Goal: Task Accomplishment & Management: Complete application form

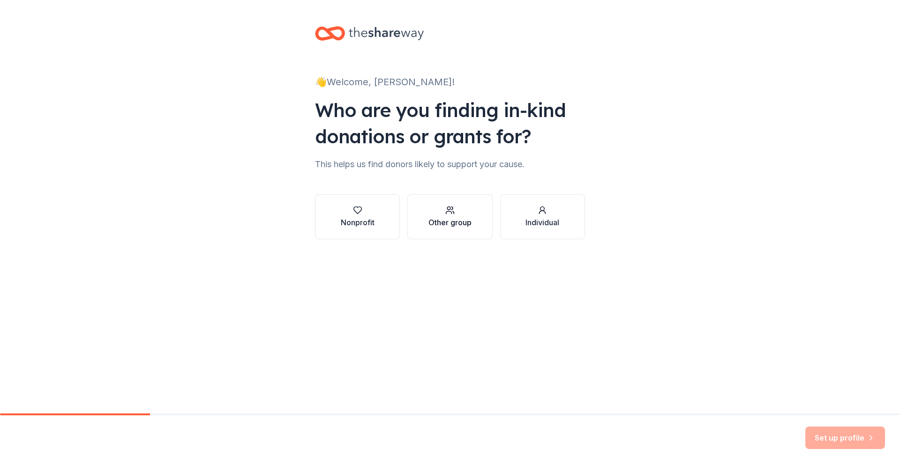
click at [461, 223] on div "Other group" at bounding box center [449, 222] width 43 height 11
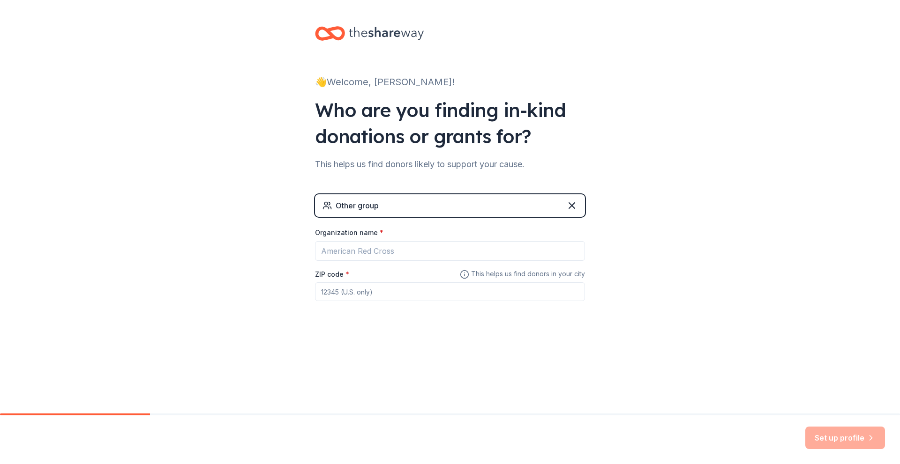
click at [467, 198] on div "Other group" at bounding box center [450, 205] width 270 height 22
click at [392, 196] on div "Other group" at bounding box center [450, 205] width 270 height 22
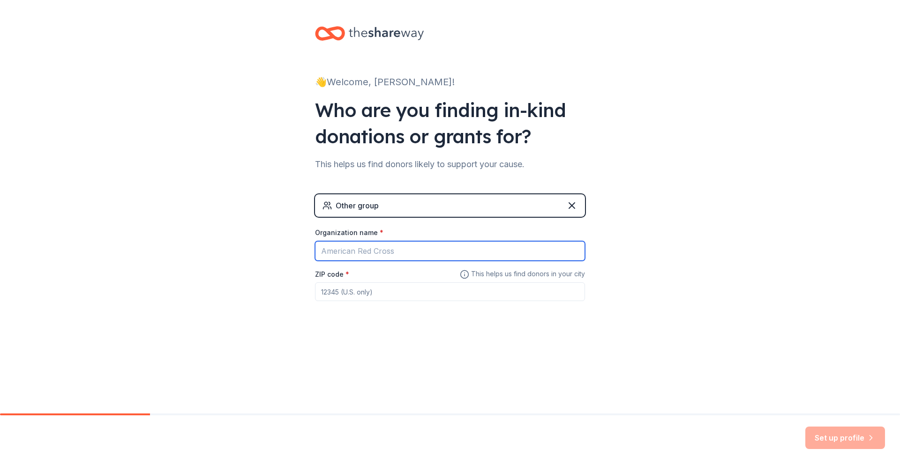
click at [378, 250] on input "Organization name *" at bounding box center [450, 251] width 270 height 20
click at [374, 257] on input "Organization name *" at bounding box center [450, 251] width 270 height 20
type input "The Flex Radio Breast Cancer Walk"
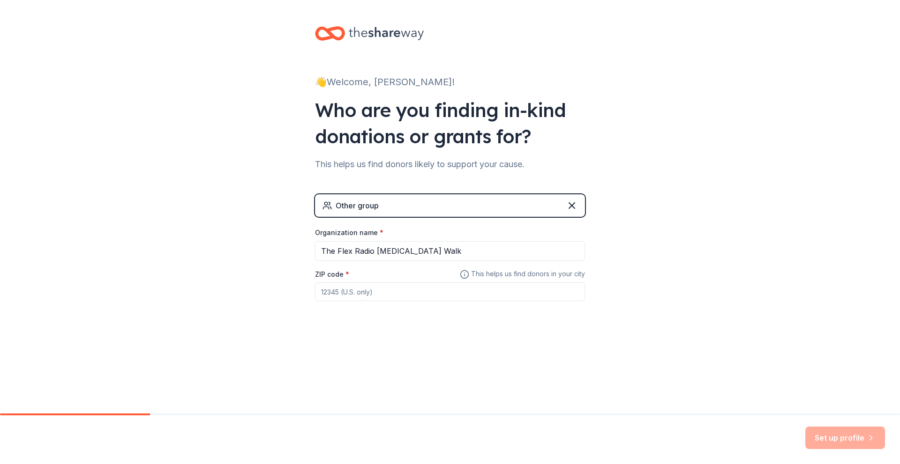
click at [386, 289] on input "ZIP code *" at bounding box center [450, 292] width 270 height 19
click at [511, 294] on input "30214" at bounding box center [450, 292] width 270 height 19
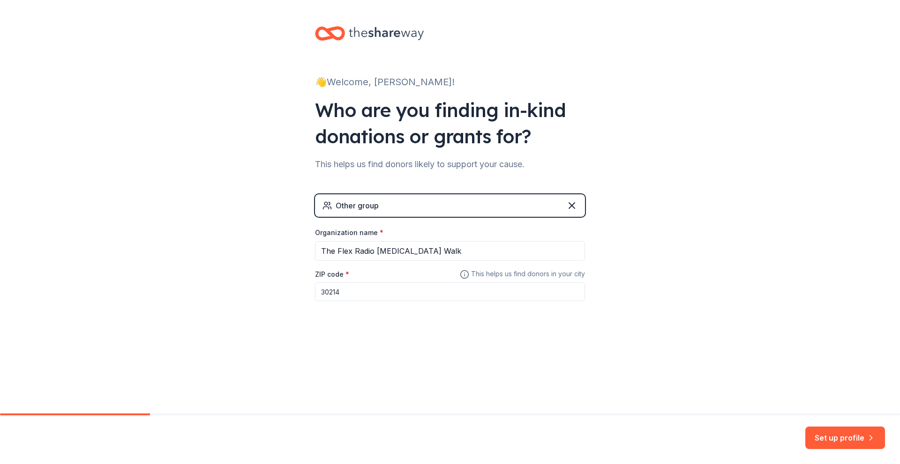
click at [517, 286] on input "30214" at bounding box center [450, 292] width 270 height 19
type input "30214"
click at [137, 412] on div "👋 Welcome, Kaye! Who are you finding in-kind donations or grants for? This help…" at bounding box center [450, 207] width 900 height 414
drag, startPoint x: 139, startPoint y: 412, endPoint x: 170, endPoint y: 412, distance: 30.5
click at [170, 412] on div "👋 Welcome, Kaye! Who are you finding in-kind donations or grants for? This help…" at bounding box center [450, 207] width 900 height 414
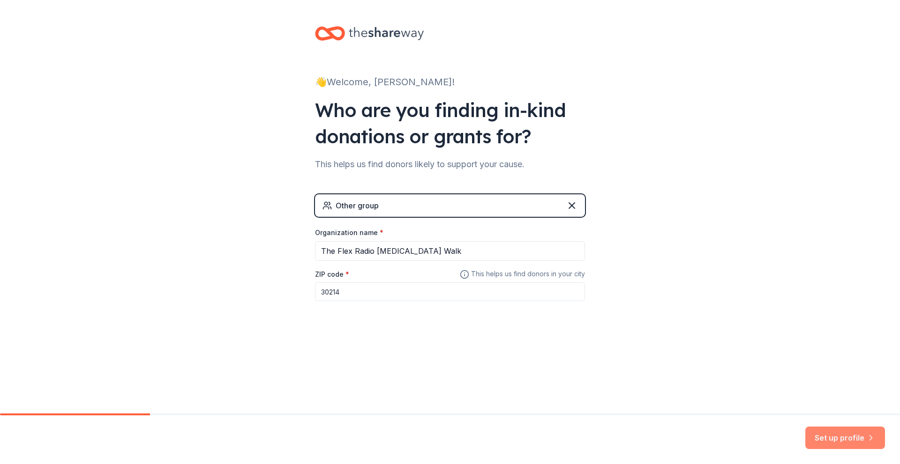
click at [838, 437] on button "Set up profile" at bounding box center [845, 438] width 80 height 22
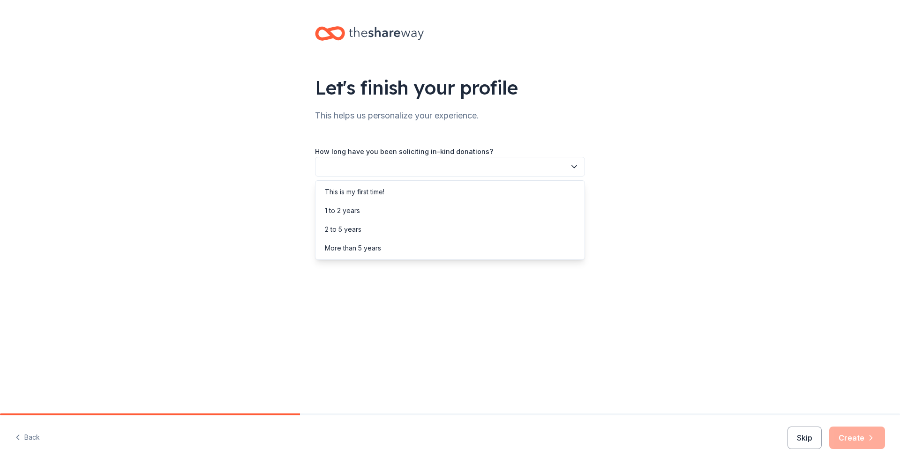
click at [459, 163] on button "button" at bounding box center [450, 167] width 270 height 20
click at [411, 218] on div "1 to 2 years" at bounding box center [449, 210] width 265 height 19
click at [412, 218] on button "button" at bounding box center [450, 209] width 270 height 20
click at [373, 255] on div "Online search" at bounding box center [449, 253] width 265 height 19
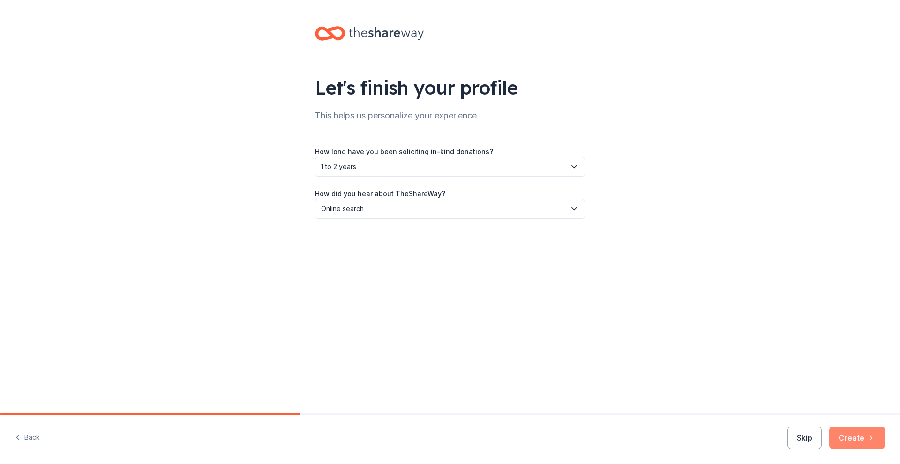
click at [841, 436] on button "Create" at bounding box center [857, 438] width 56 height 22
click at [841, 436] on div "Skip Create" at bounding box center [835, 438] width 97 height 22
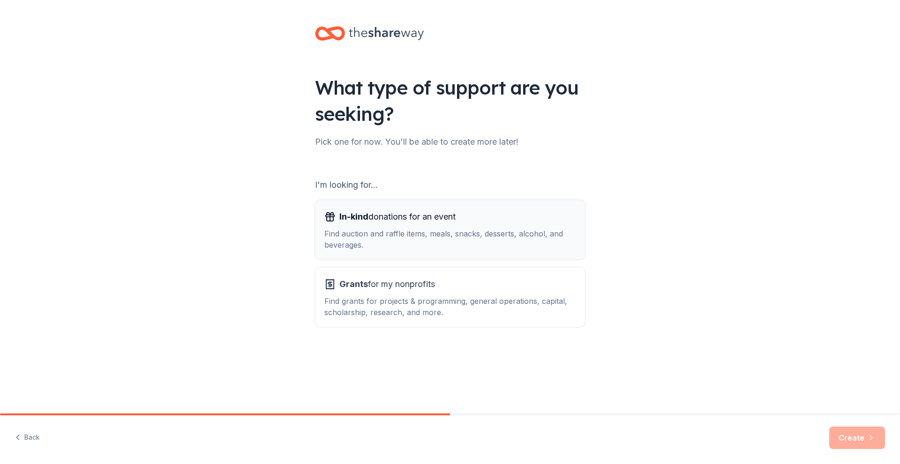
click at [495, 230] on div "Find auction and raffle items, meals, snacks, desserts, alcohol, and beverages." at bounding box center [449, 239] width 251 height 22
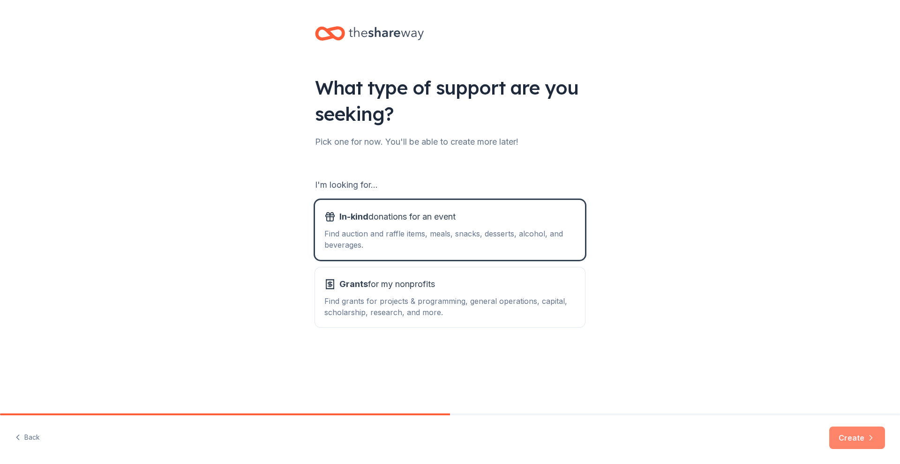
click at [862, 437] on button "Create" at bounding box center [857, 438] width 56 height 22
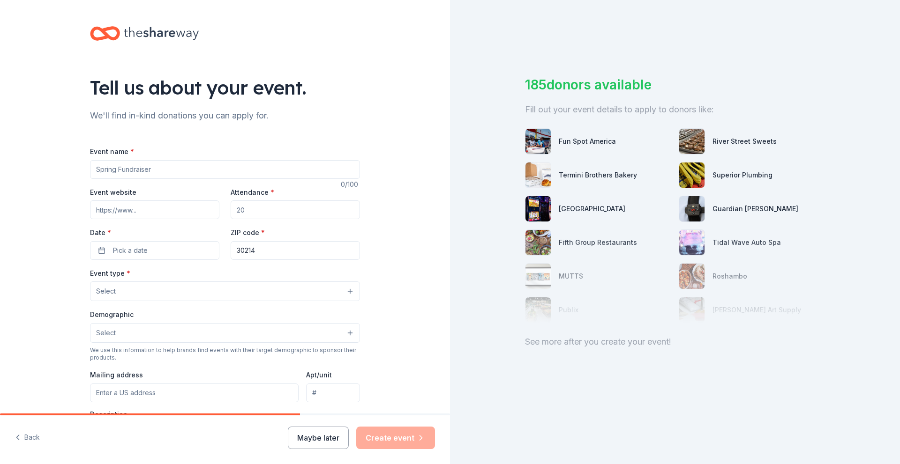
click at [160, 171] on input "Event name *" at bounding box center [225, 169] width 270 height 19
type input "Danielle Spencer Breast Cancer Walk"
click at [252, 204] on input "Attendance *" at bounding box center [295, 210] width 129 height 19
click at [97, 250] on button "Pick a date" at bounding box center [154, 250] width 129 height 19
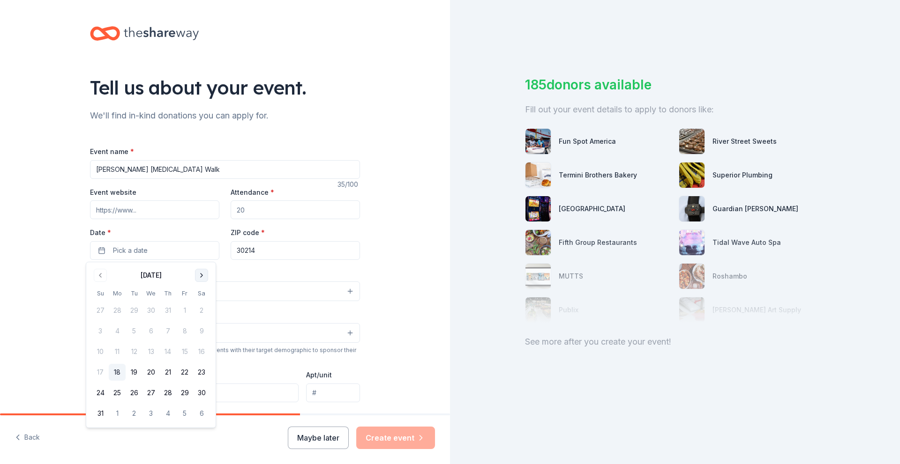
click at [196, 277] on button "Go to next month" at bounding box center [201, 275] width 13 height 13
click at [201, 331] on button "11" at bounding box center [201, 331] width 17 height 17
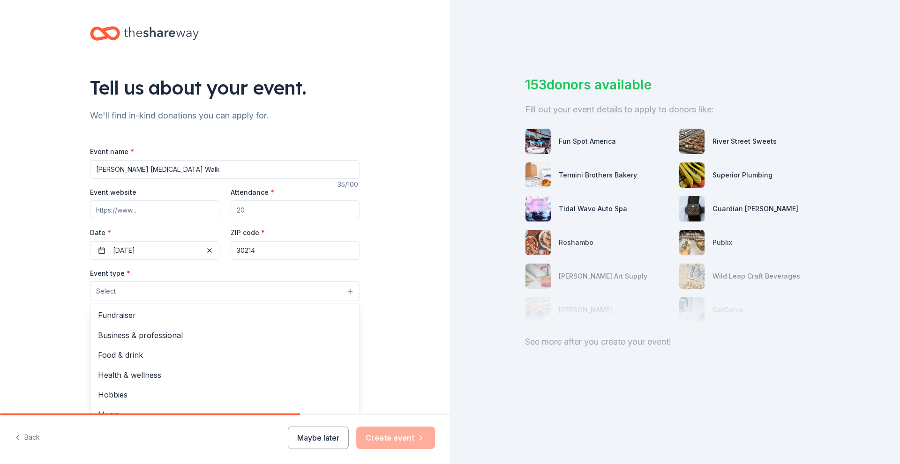
drag, startPoint x: 257, startPoint y: 287, endPoint x: 382, endPoint y: 328, distance: 132.0
click at [382, 328] on div "Tell us about your event. We'll find in-kind donations you can apply for. Event…" at bounding box center [225, 312] width 450 height 624
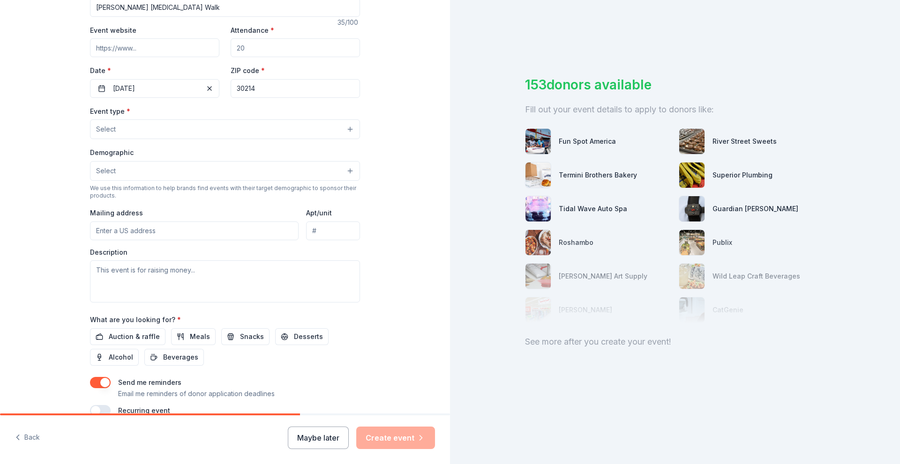
scroll to position [164, 0]
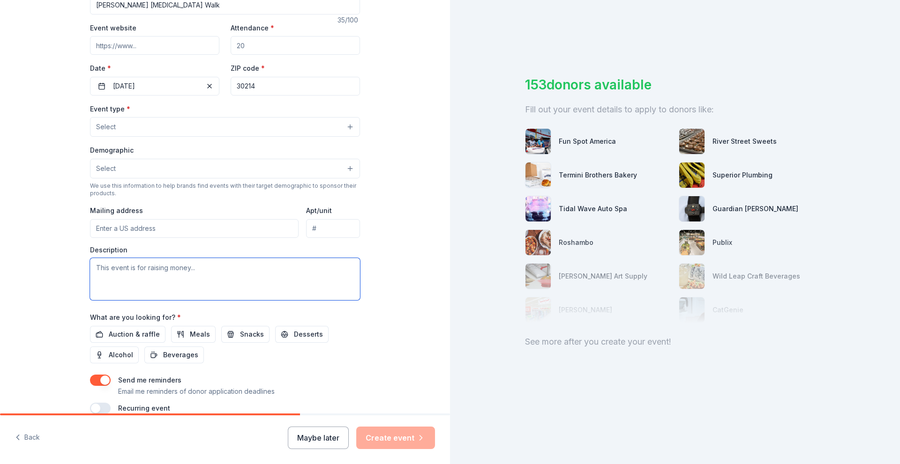
click at [145, 274] on textarea at bounding box center [225, 279] width 270 height 42
click at [101, 267] on textarea "THe event is to honor the life and legacy of Danielle Spencer" at bounding box center [225, 279] width 270 height 42
click at [227, 267] on textarea "The event is to honor the life and legacy of Danielle Spencer" at bounding box center [225, 279] width 270 height 42
type textarea "The event is to honor the life and legacy of Dr. Danielle Spencer, who starred …"
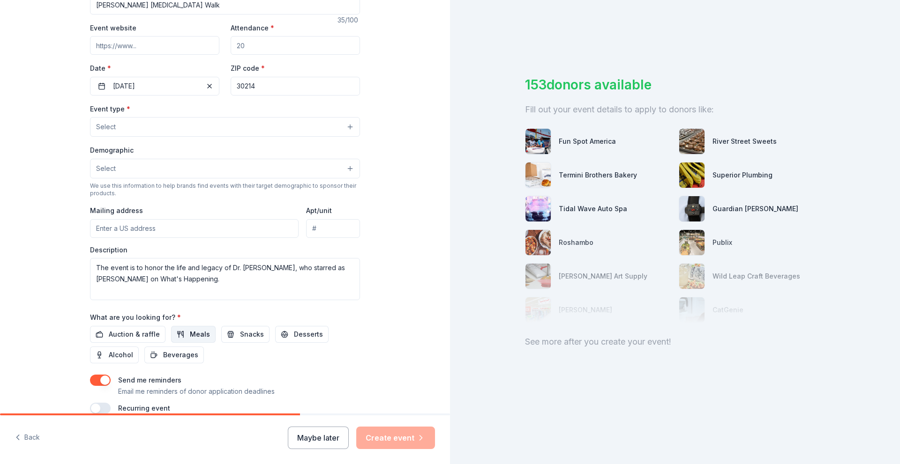
click at [190, 334] on span "Meals" at bounding box center [200, 334] width 20 height 11
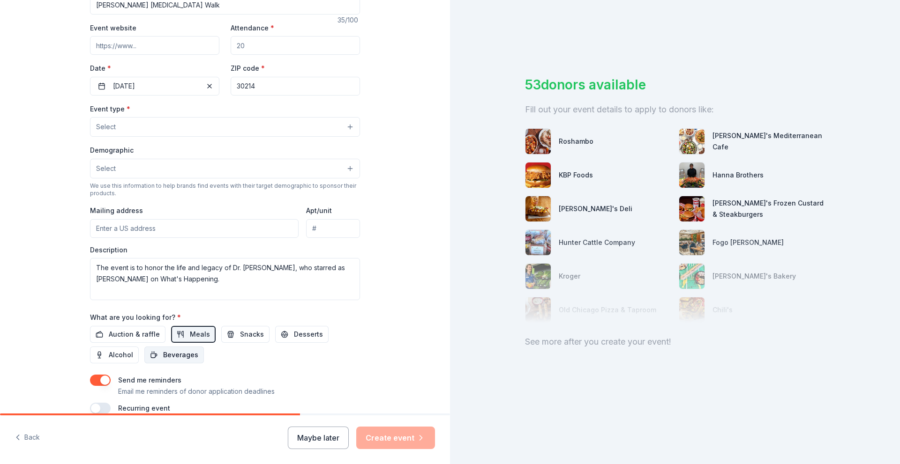
click at [180, 358] on span "Beverages" at bounding box center [180, 355] width 35 height 11
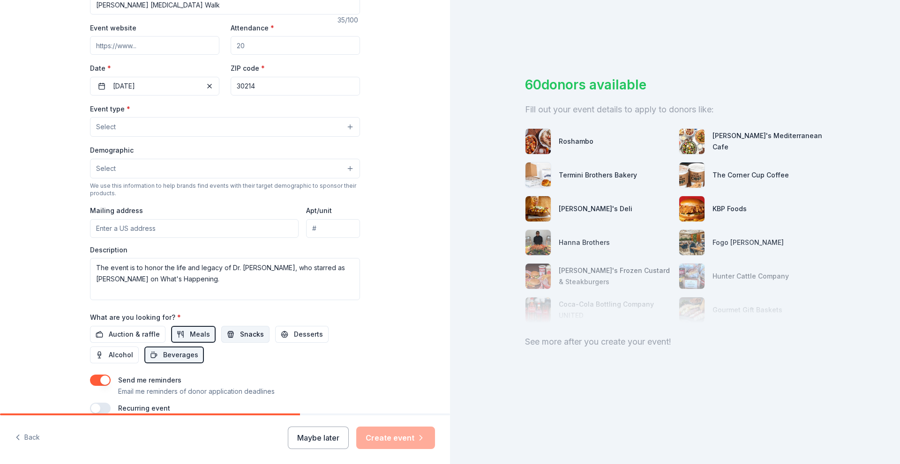
click at [226, 335] on button "Snacks" at bounding box center [245, 334] width 48 height 17
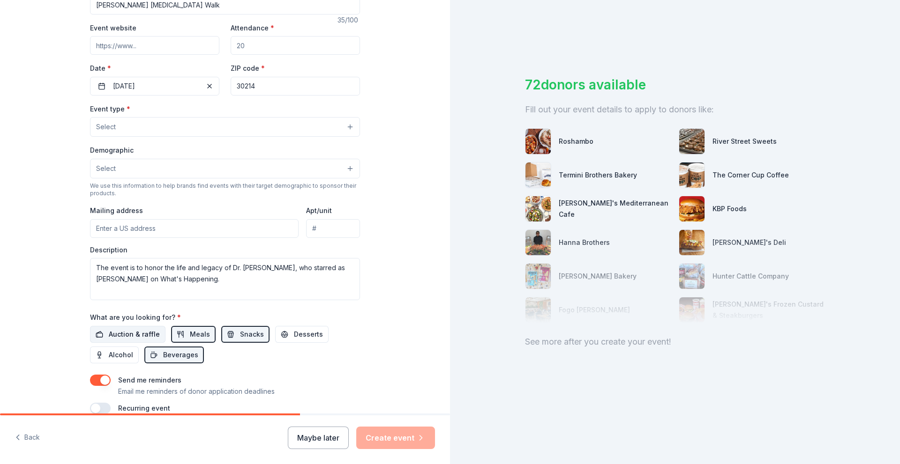
click at [116, 330] on span "Auction & raffle" at bounding box center [134, 334] width 51 height 11
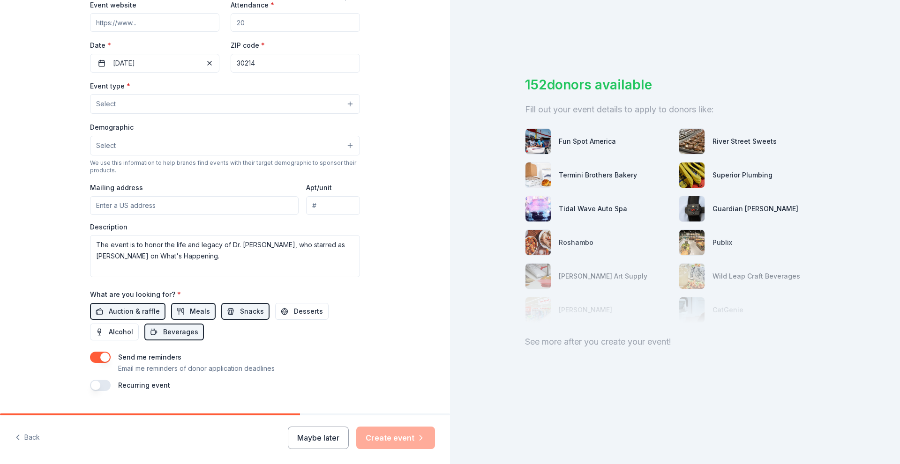
scroll to position [172, 0]
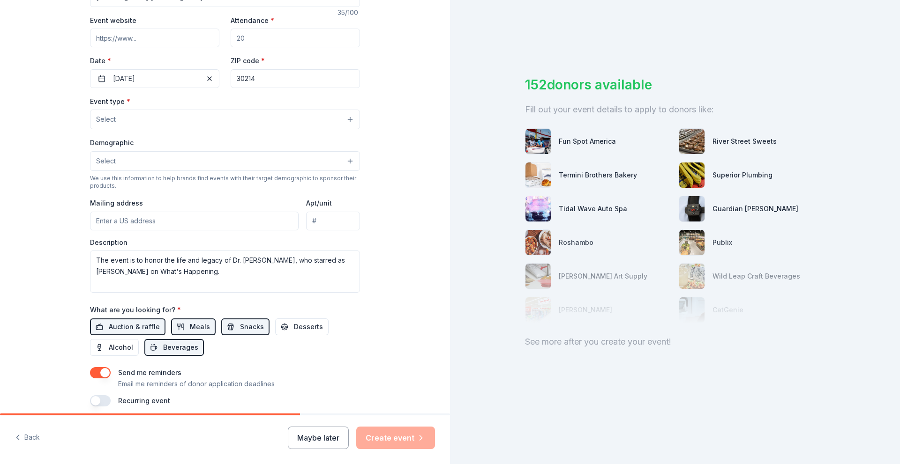
click at [452, 282] on div "152 donors available Fill out your event details to apply to donors like: Fun S…" at bounding box center [675, 232] width 450 height 464
click at [257, 115] on button "Select" at bounding box center [225, 120] width 270 height 20
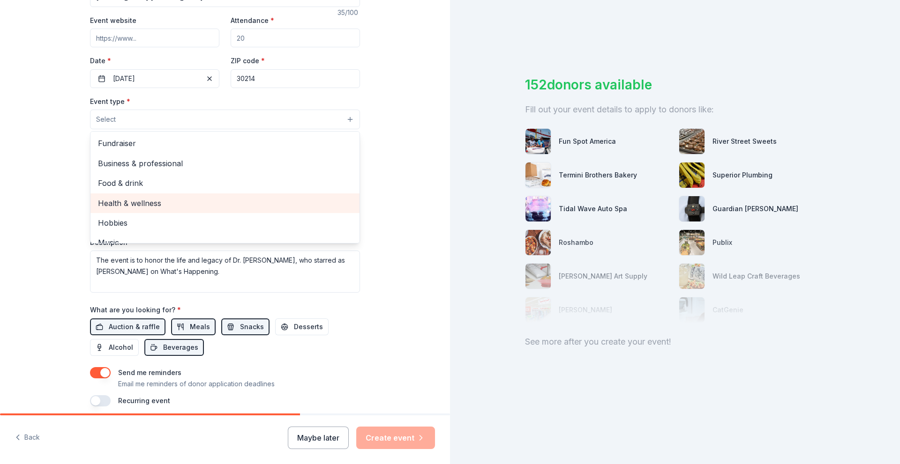
drag, startPoint x: 140, startPoint y: 201, endPoint x: 106, endPoint y: 204, distance: 34.4
click at [106, 204] on span "Health & wellness" at bounding box center [225, 203] width 254 height 12
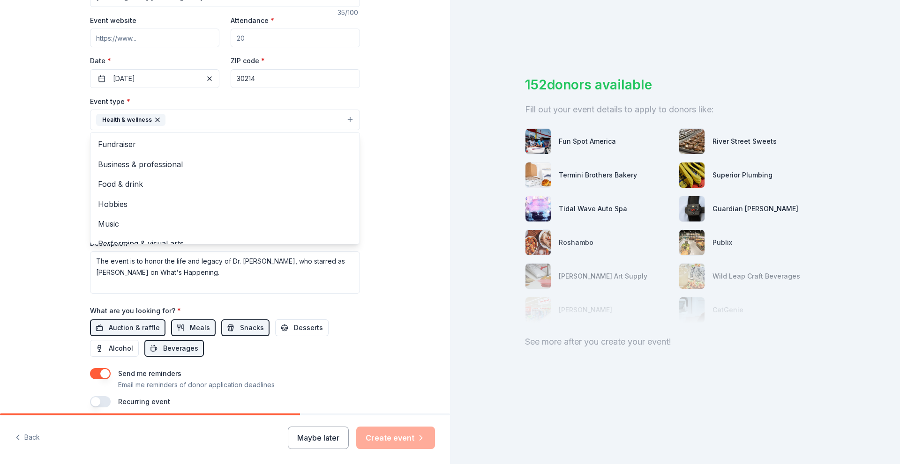
click at [356, 323] on div "Event name * Danielle Spencer Breast Cancer Walk 35 /100 Event website Attendan…" at bounding box center [225, 191] width 270 height 434
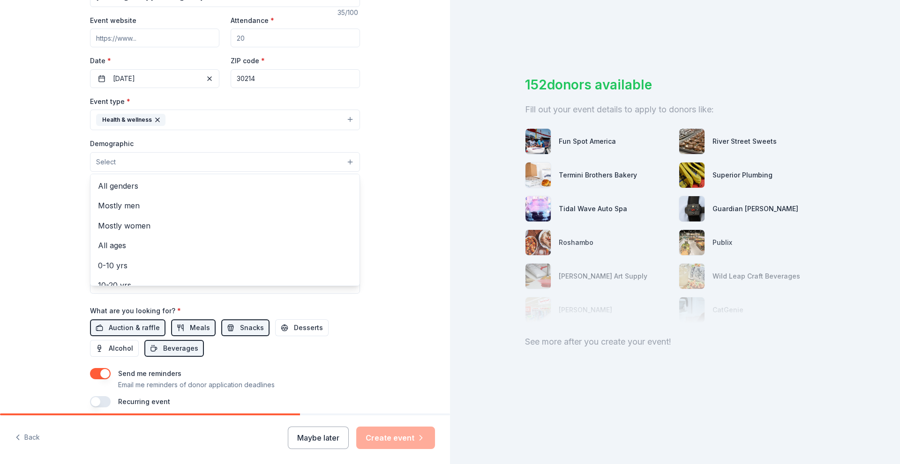
click at [315, 162] on button "Select" at bounding box center [225, 162] width 270 height 20
click at [157, 226] on span "Mostly women" at bounding box center [225, 226] width 254 height 12
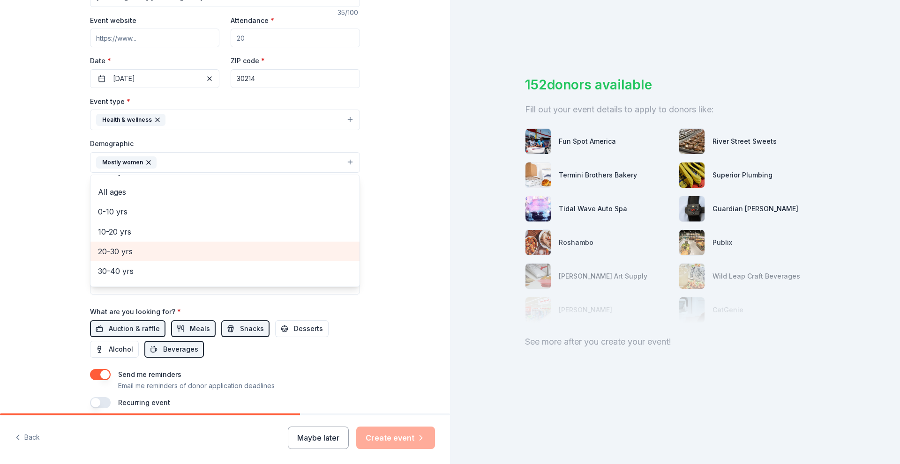
click at [209, 253] on span "20-30 yrs" at bounding box center [225, 252] width 254 height 12
click at [125, 253] on span "30-40 yrs" at bounding box center [225, 252] width 254 height 12
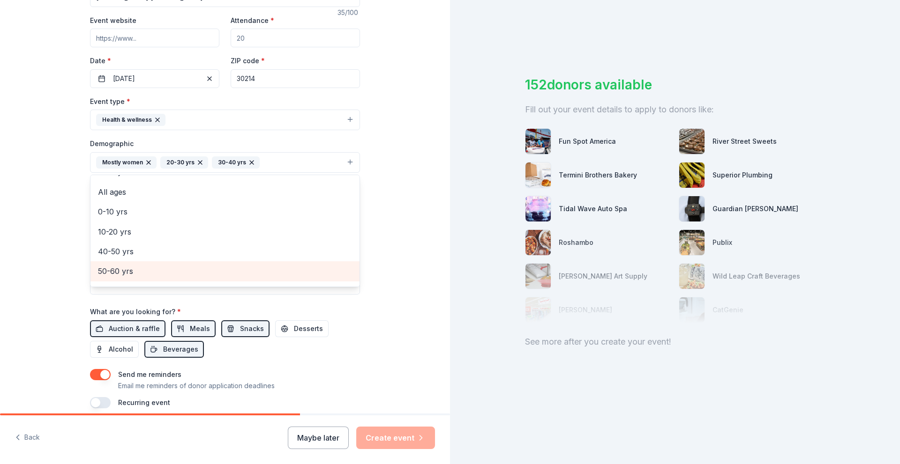
click at [119, 271] on span "50-60 yrs" at bounding box center [225, 271] width 254 height 12
click at [361, 350] on div "Tell us about your event. We'll find in-kind donations you can apply for. Event…" at bounding box center [225, 140] width 300 height 625
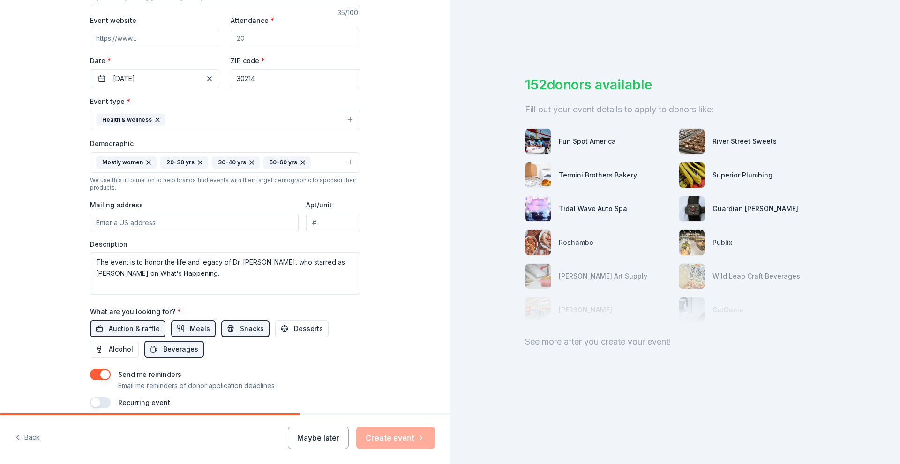
click at [146, 224] on input "Mailing address" at bounding box center [194, 223] width 208 height 19
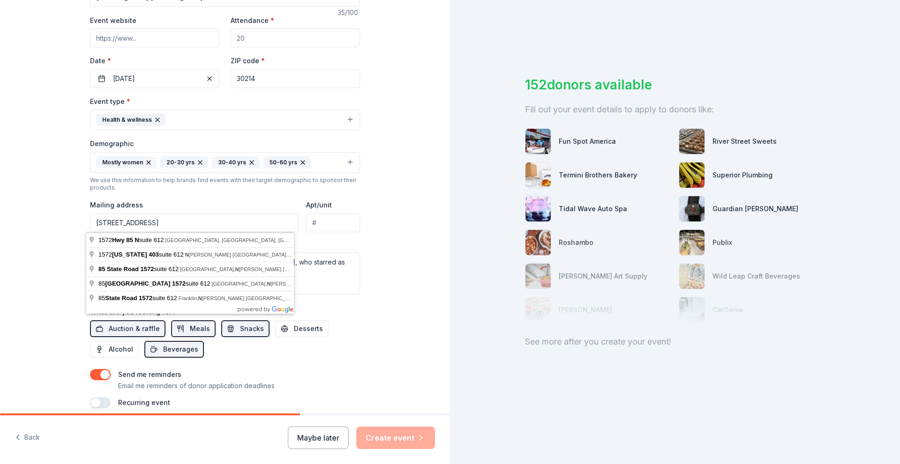
type input "1572 Hwy 85 N Suite 612"
click at [357, 346] on div "Tell us about your event. We'll find in-kind donations you can apply for. Event…" at bounding box center [225, 140] width 300 height 625
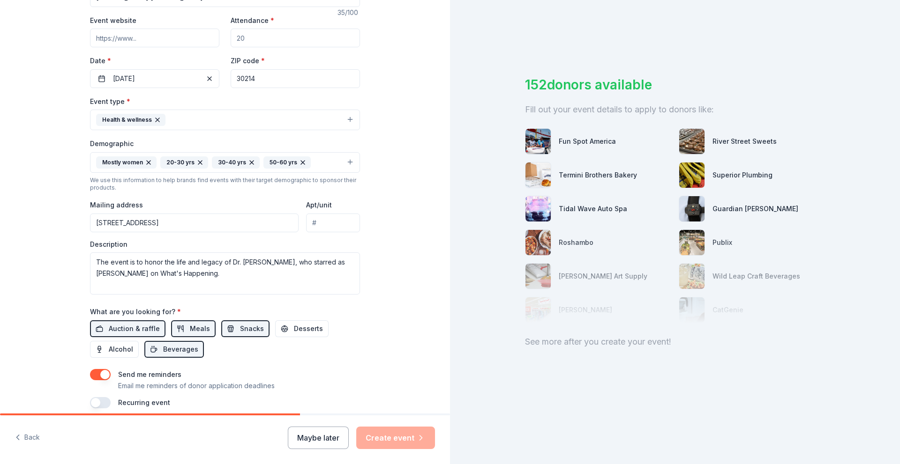
click at [357, 346] on div "Tell us about your event. We'll find in-kind donations you can apply for. Event…" at bounding box center [225, 140] width 300 height 625
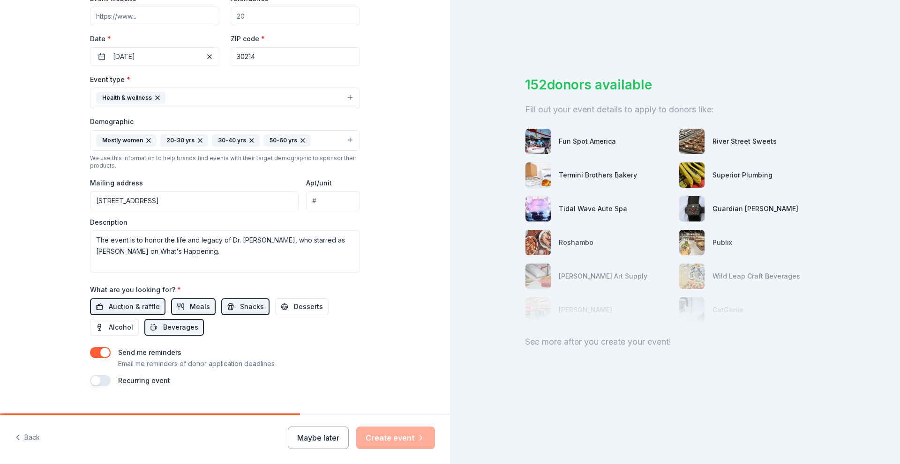
scroll to position [156, 0]
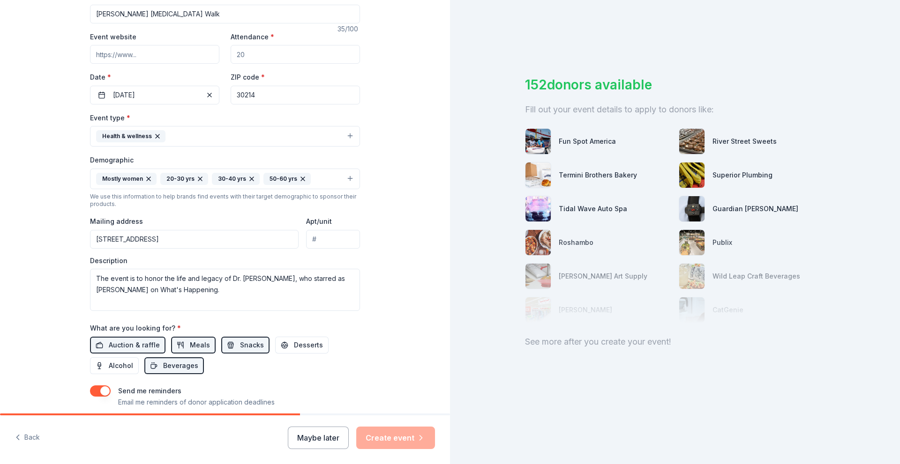
click at [441, 246] on div "Tell us about your event. We'll find in-kind donations you can apply for. Event…" at bounding box center [225, 156] width 450 height 625
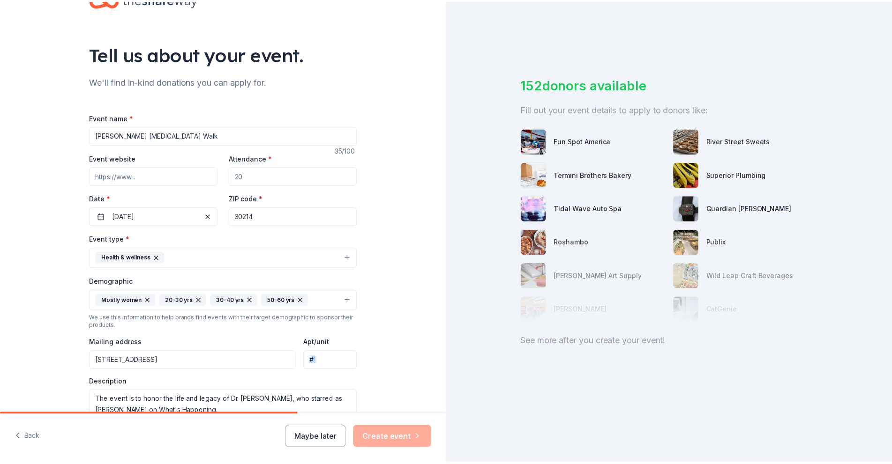
scroll to position [212, 0]
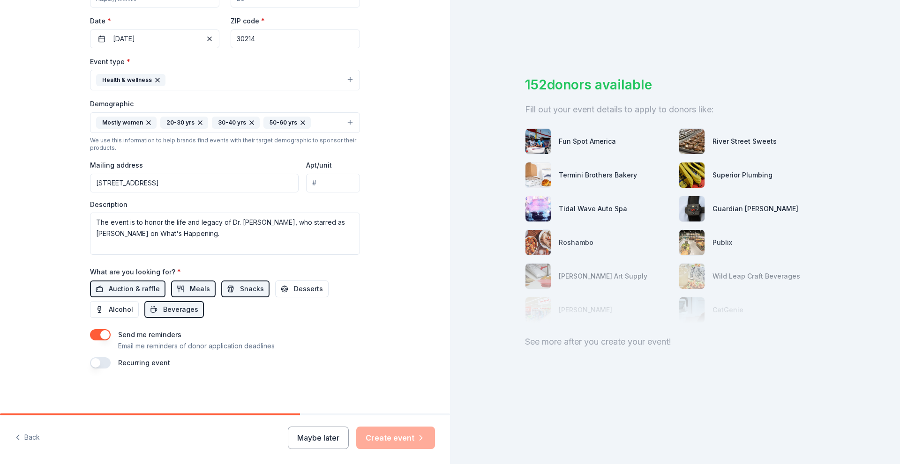
click at [399, 436] on div "Maybe later Create event" at bounding box center [361, 438] width 147 height 22
click at [316, 436] on button "Maybe later" at bounding box center [318, 438] width 61 height 22
click at [330, 181] on input "Apt/unit" at bounding box center [333, 183] width 54 height 19
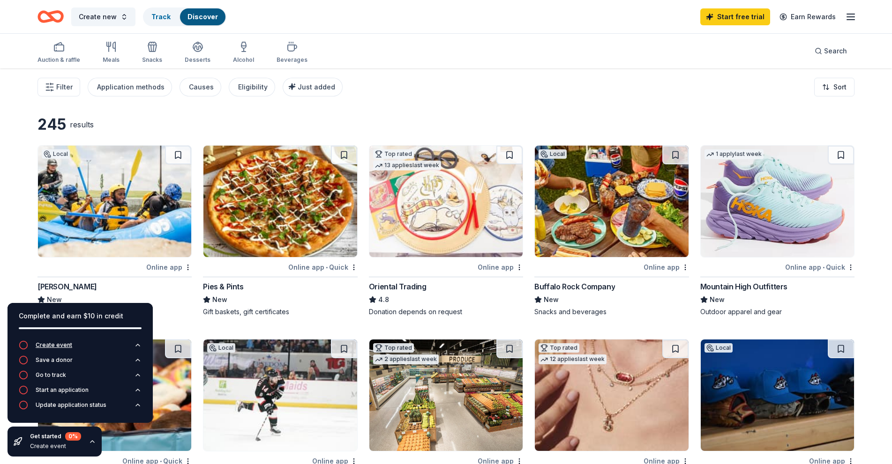
click at [66, 343] on div "Create event" at bounding box center [54, 345] width 37 height 7
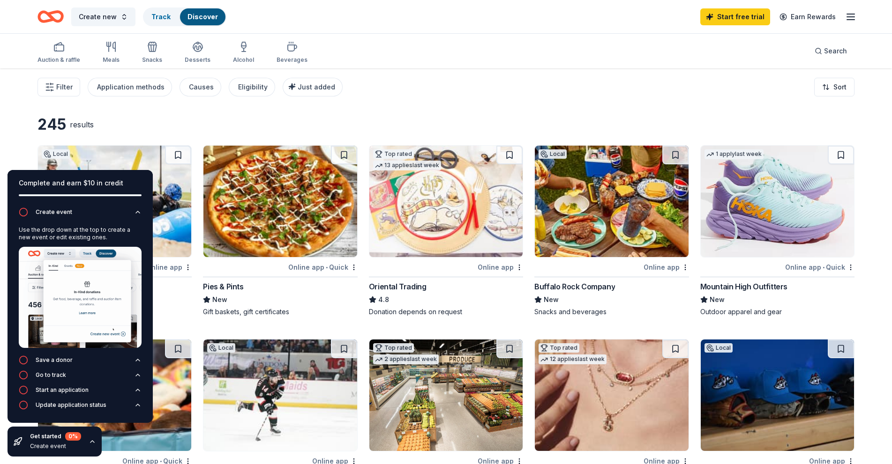
click at [328, 311] on div "Gift baskets, gift certificates" at bounding box center [280, 311] width 154 height 9
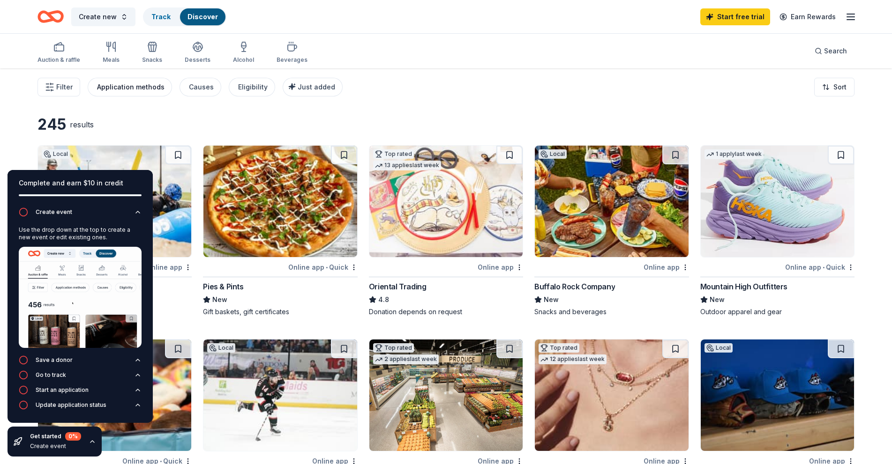
click at [127, 86] on div "Application methods" at bounding box center [130, 87] width 67 height 11
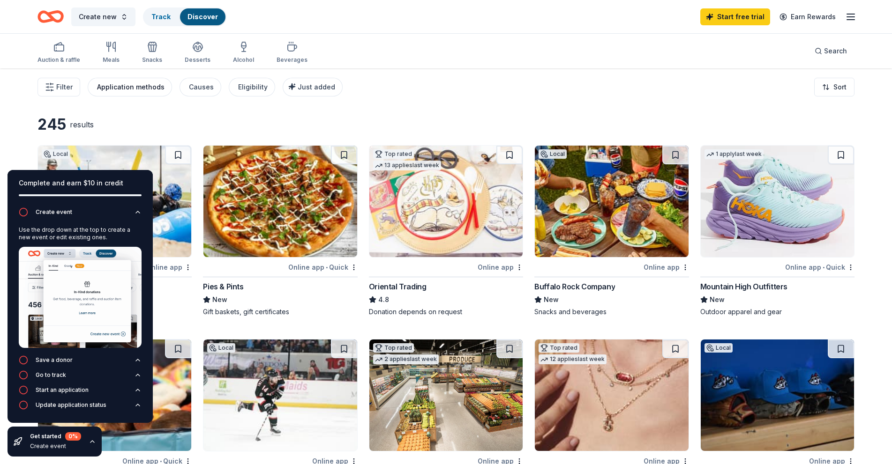
click at [127, 86] on div "Application methods" at bounding box center [130, 87] width 67 height 11
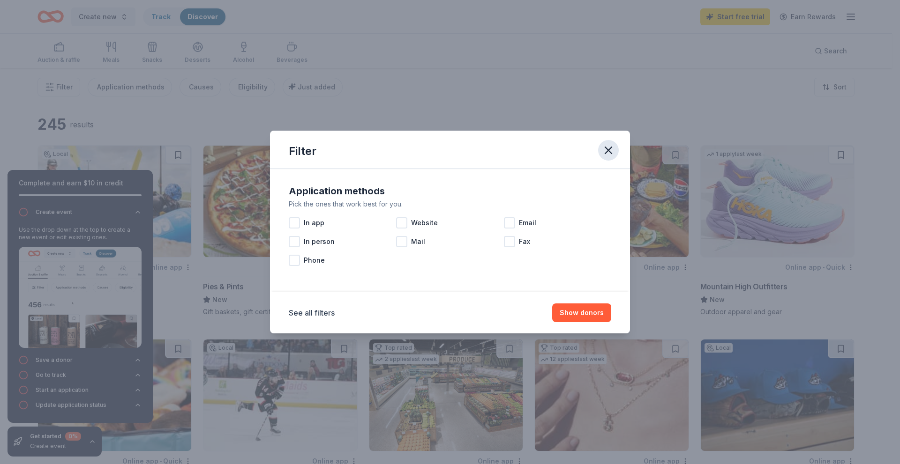
click at [603, 151] on icon "button" at bounding box center [608, 150] width 13 height 13
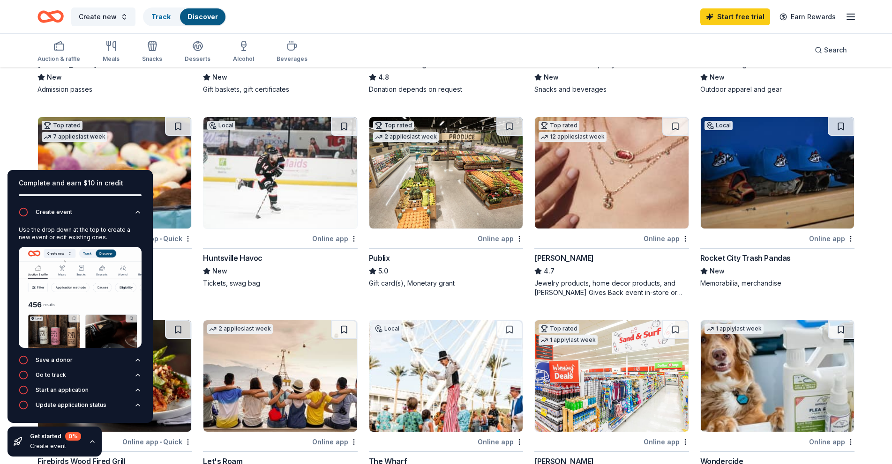
scroll to position [253, 0]
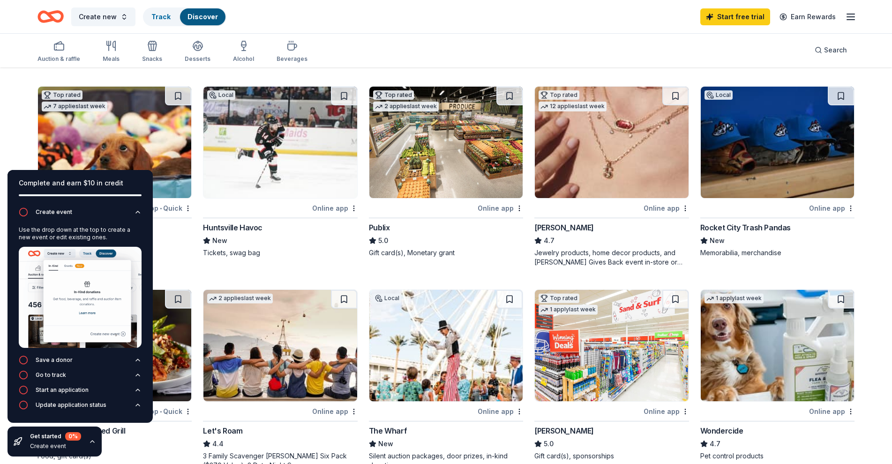
drag, startPoint x: 886, startPoint y: 238, endPoint x: 882, endPoint y: 275, distance: 37.2
click at [882, 275] on div "245 results Local Online app Montgomery Whitewater New Admission passes Online …" at bounding box center [446, 443] width 892 height 1257
click at [88, 390] on div "Start an application" at bounding box center [62, 390] width 53 height 7
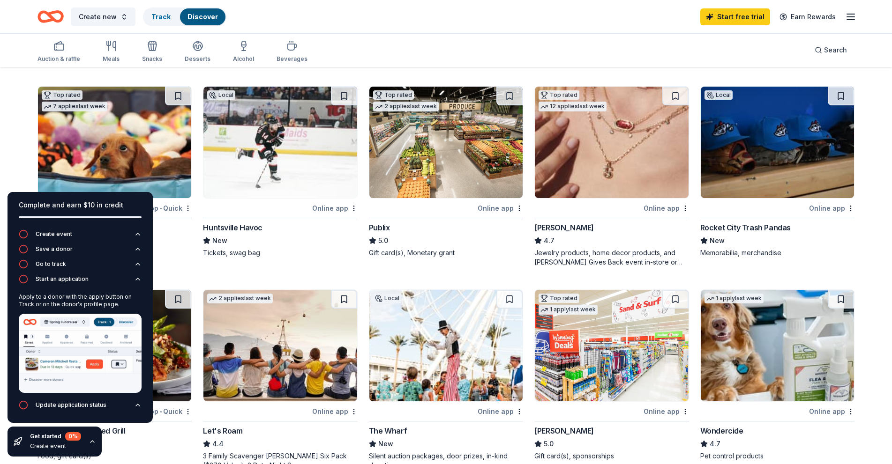
click at [91, 365] on img at bounding box center [80, 353] width 123 height 79
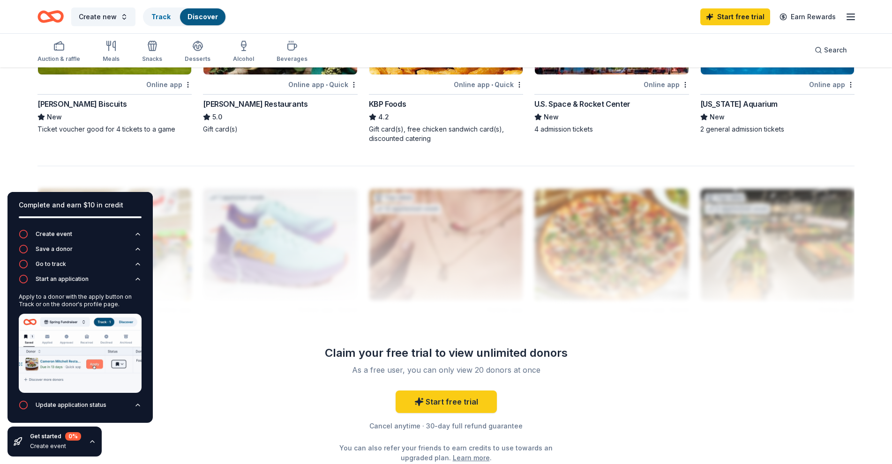
scroll to position [786, 0]
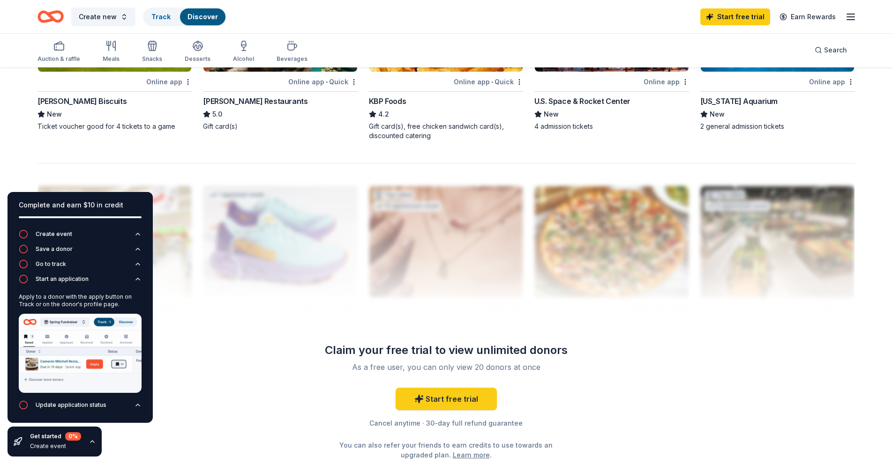
drag, startPoint x: 891, startPoint y: 314, endPoint x: 888, endPoint y: 330, distance: 16.6
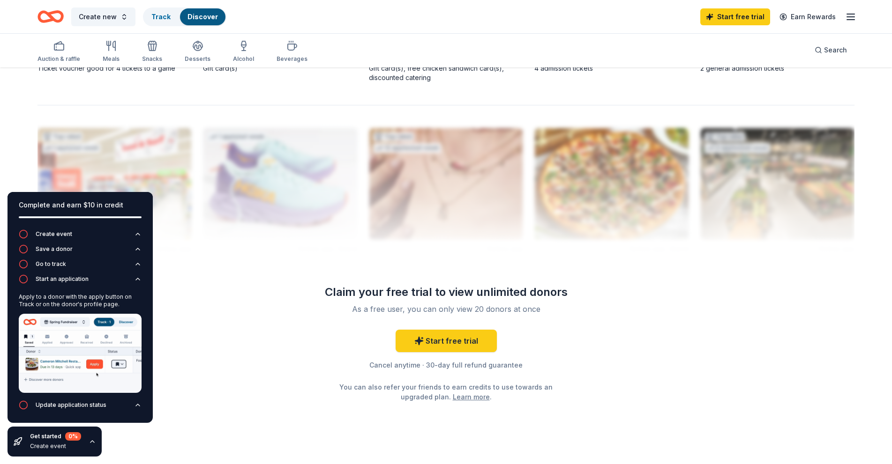
scroll to position [861, 0]
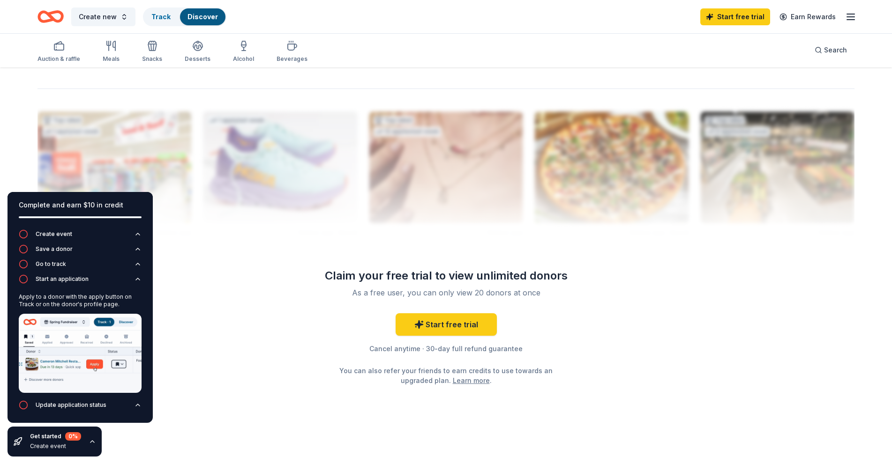
drag, startPoint x: 890, startPoint y: 347, endPoint x: 893, endPoint y: 173, distance: 173.8
click at [199, 17] on link "Discover" at bounding box center [202, 17] width 30 height 8
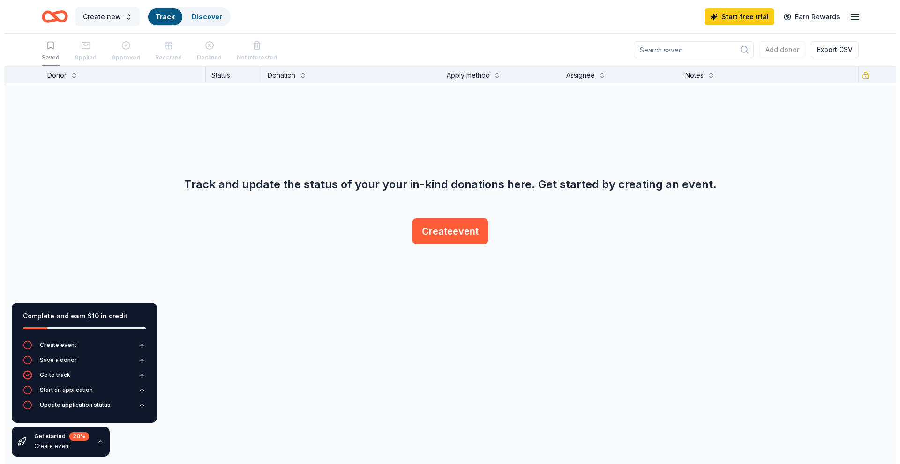
scroll to position [0, 0]
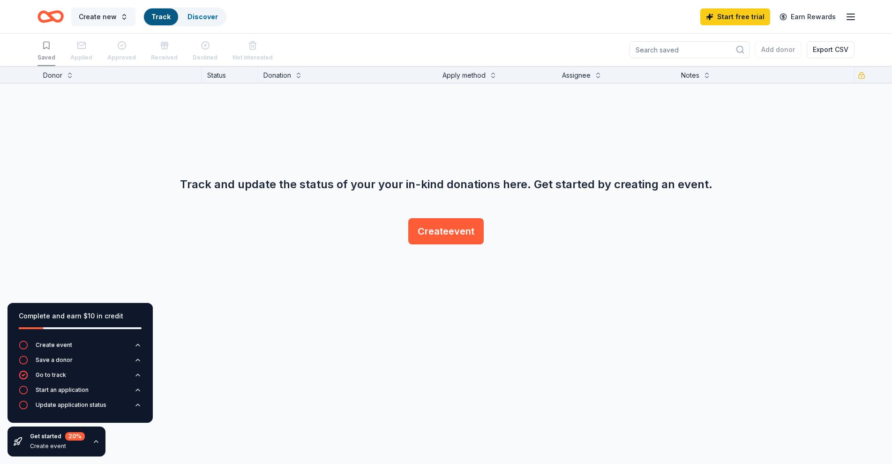
click at [98, 17] on span "Create new" at bounding box center [98, 16] width 38 height 11
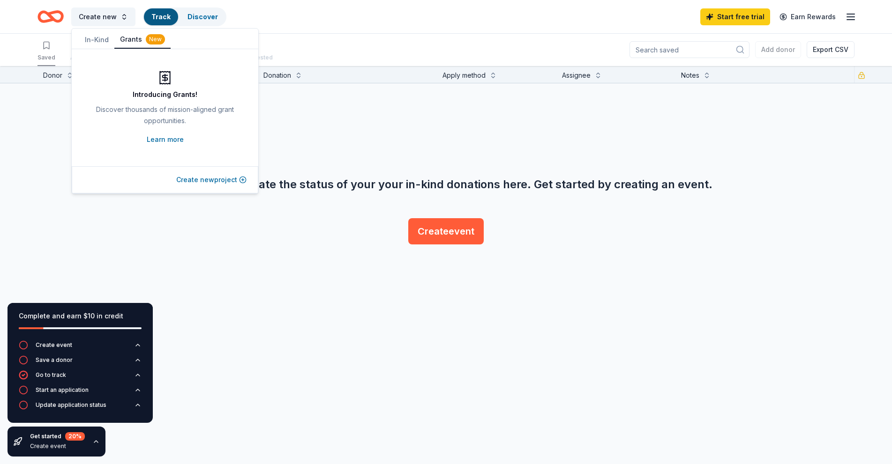
click at [198, 181] on button "Create new project" at bounding box center [211, 179] width 70 height 11
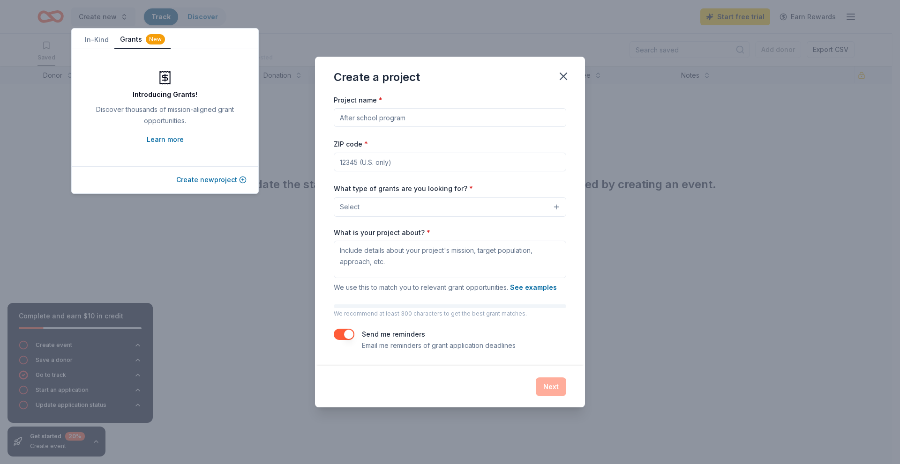
click at [198, 181] on button "Create new project" at bounding box center [211, 179] width 70 height 11
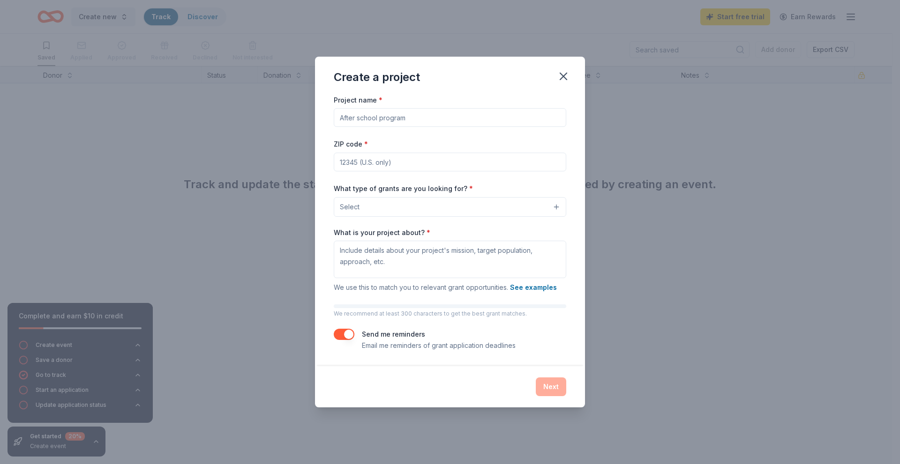
click at [379, 116] on input "Project name *" at bounding box center [450, 117] width 232 height 19
type input "DR. Danielle Spencer Breast Cancer Walk"
click at [390, 168] on input "ZIP code *" at bounding box center [450, 162] width 232 height 19
type input "30214"
click at [370, 209] on button "Select" at bounding box center [450, 207] width 232 height 20
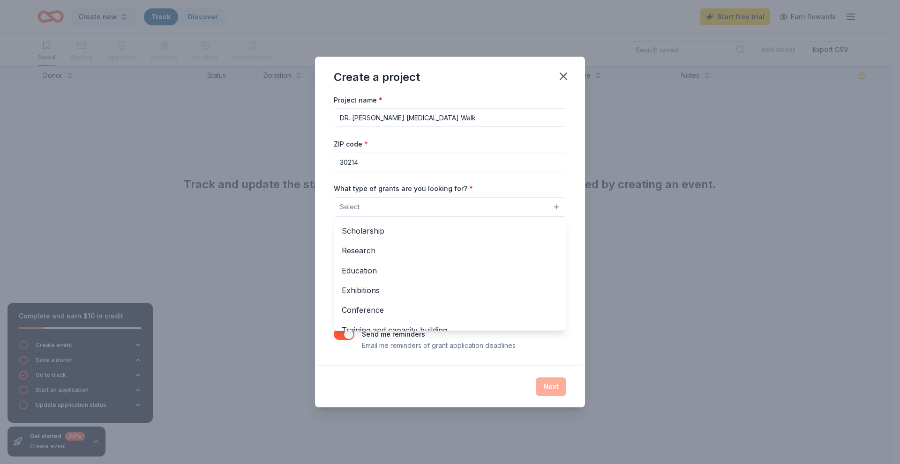
scroll to position [61, 0]
click at [556, 272] on div "Education" at bounding box center [449, 270] width 231 height 20
click at [555, 276] on div "Exhibitions" at bounding box center [449, 270] width 231 height 20
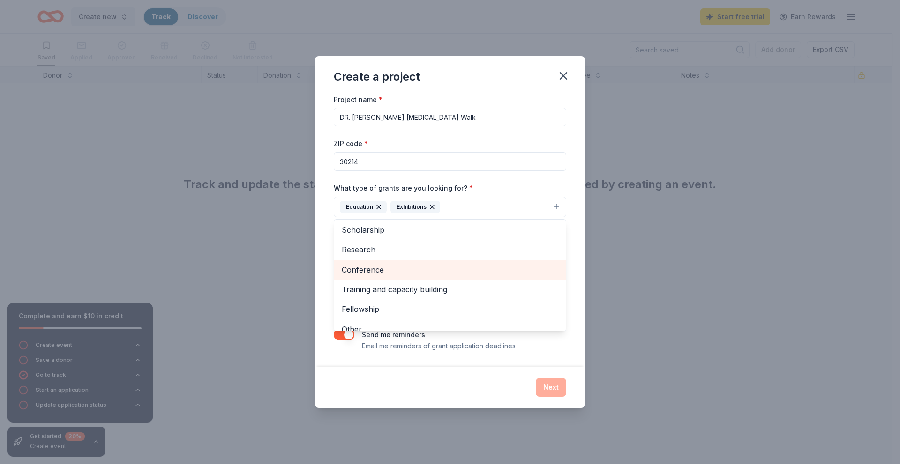
drag, startPoint x: 555, startPoint y: 276, endPoint x: 556, endPoint y: 264, distance: 11.7
click at [556, 264] on div "Conference" at bounding box center [449, 270] width 231 height 20
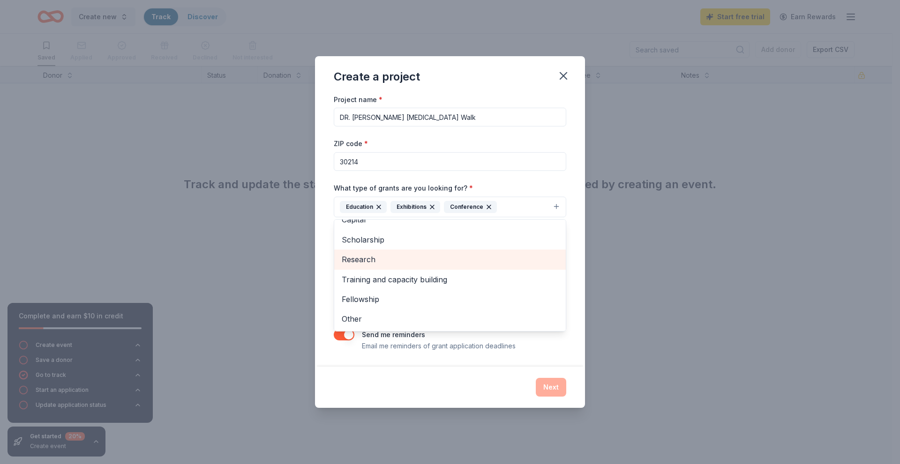
scroll to position [31, 0]
click at [556, 262] on div "Research" at bounding box center [449, 263] width 231 height 20
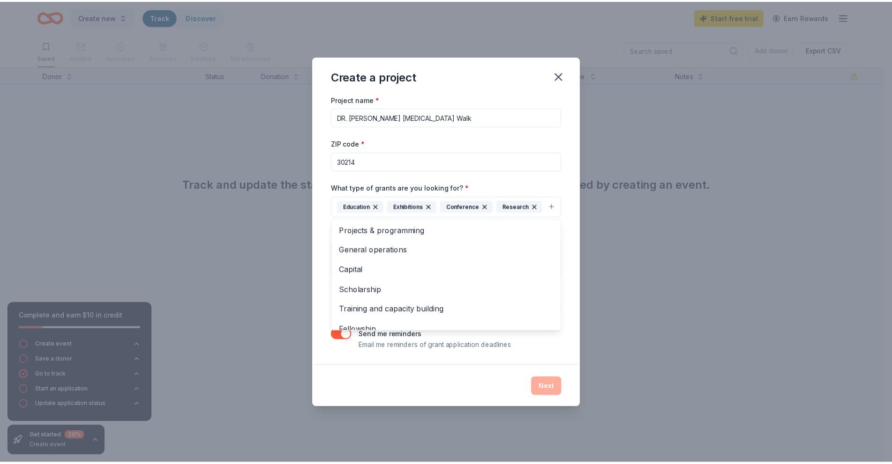
scroll to position [0, 0]
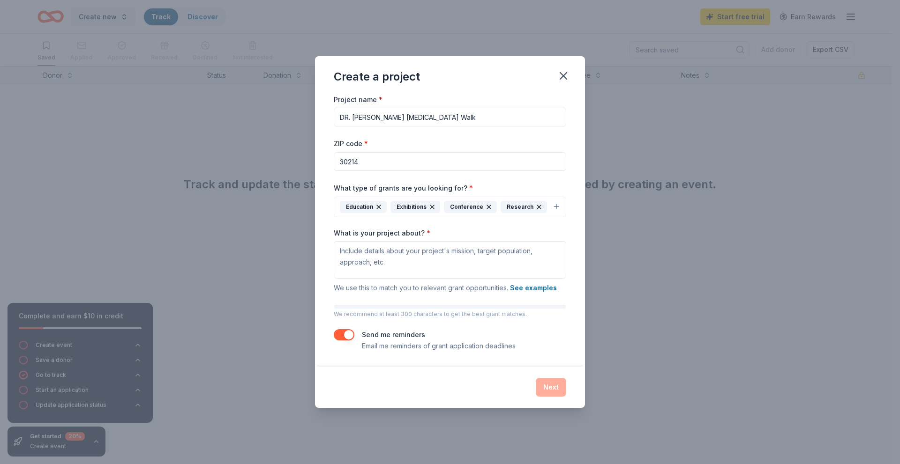
click at [433, 211] on div "Exhibitions" at bounding box center [415, 207] width 50 height 12
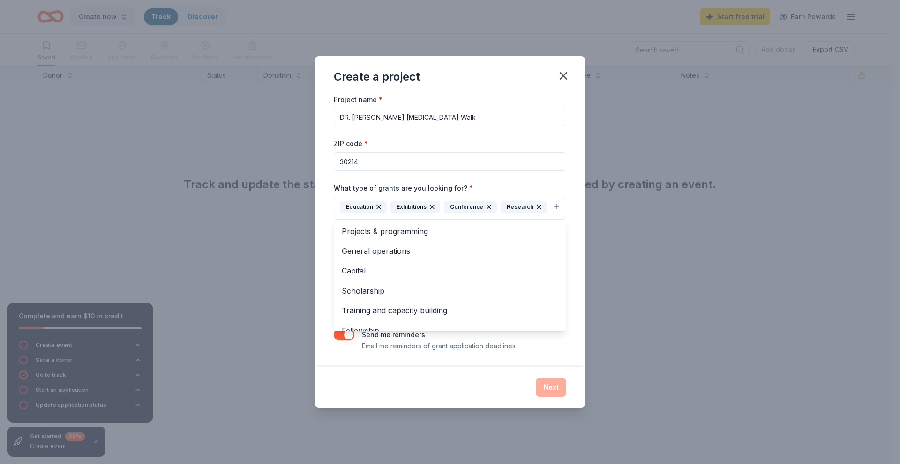
click at [431, 206] on icon "button" at bounding box center [431, 206] width 7 height 7
click at [432, 206] on icon "button" at bounding box center [435, 206] width 7 height 7
click at [431, 206] on icon "button" at bounding box center [428, 206] width 7 height 7
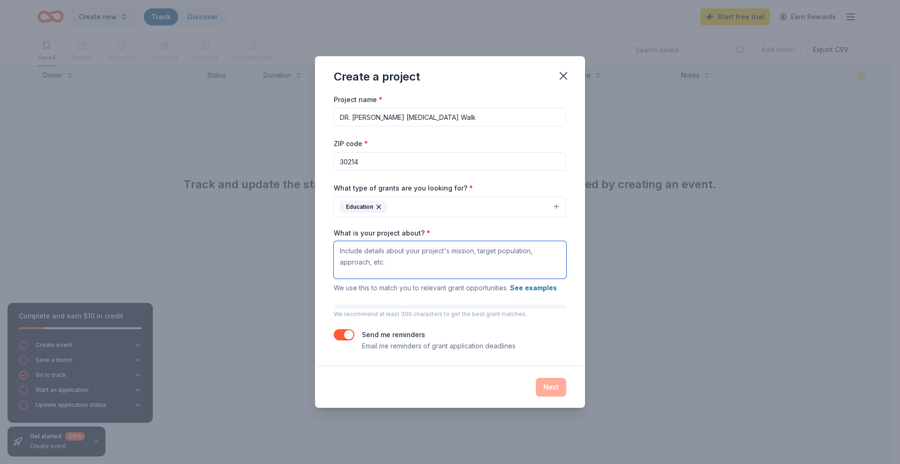
click at [389, 261] on textarea "What is your project about? *" at bounding box center [450, 259] width 232 height 37
click at [345, 249] on textarea "What is your project about? *" at bounding box center [450, 259] width 232 height 37
type textarea "The purpose of the funds is to assist with the Dr. Danielle Spencer Breast Canc…"
click at [344, 118] on input "DR. Danielle Spencer Breast Cancer Walk" at bounding box center [450, 117] width 232 height 19
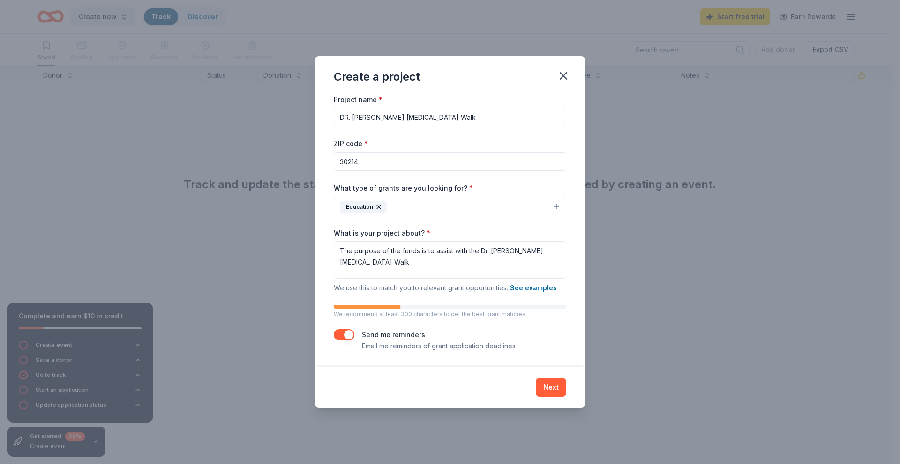
click at [350, 116] on input "DR. Danielle Spencer Breast Cancer Walk" at bounding box center [450, 117] width 232 height 19
click at [347, 117] on input "DR. Danielle Spencer Breast Cancer Walk" at bounding box center [450, 117] width 232 height 19
click at [348, 118] on input "DR. Danielle Spencer Breast Cancer Walk" at bounding box center [450, 117] width 232 height 19
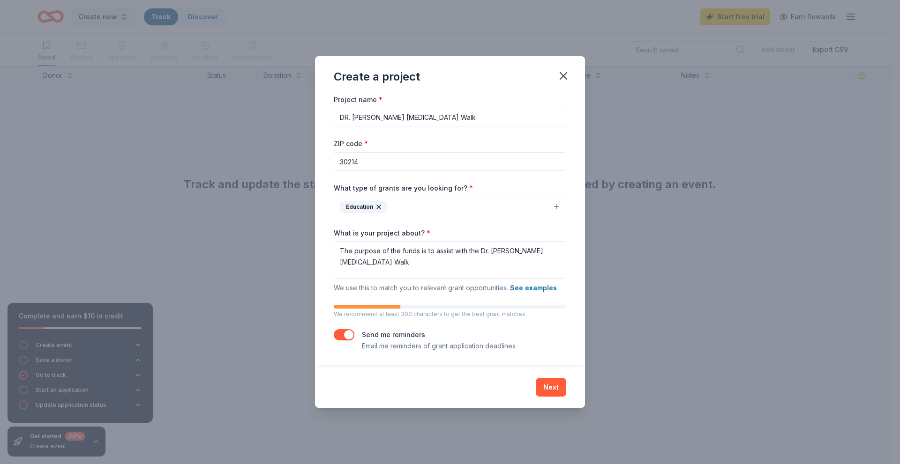
click at [348, 118] on input "DR. Danielle Spencer Breast Cancer Walk" at bounding box center [450, 117] width 232 height 19
click at [347, 120] on input "DR. Danielle Spencer Breast Cancer Walk" at bounding box center [450, 117] width 232 height 19
click at [349, 119] on input "DR. Danielle Spencer Breast Cancer Walk" at bounding box center [450, 117] width 232 height 19
type input "Dr. [PERSON_NAME] [MEDICAL_DATA] Walk"
click at [550, 391] on button "Next" at bounding box center [551, 387] width 30 height 19
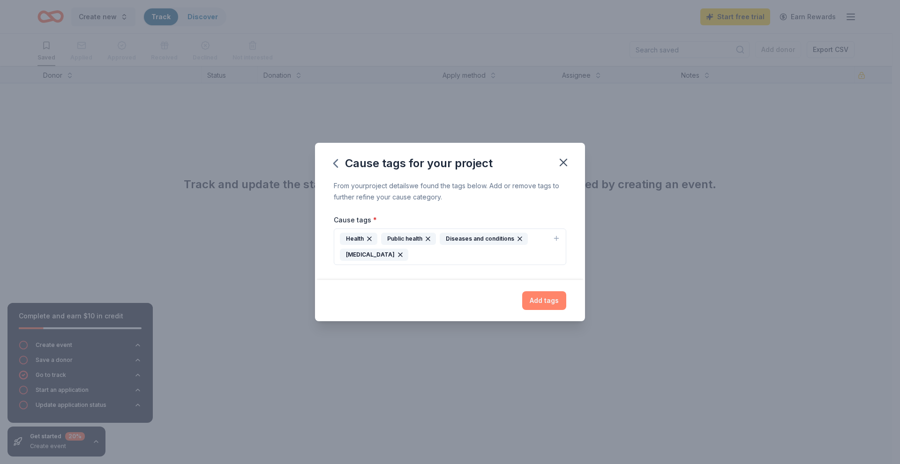
click at [538, 298] on button "Add tags" at bounding box center [544, 300] width 44 height 19
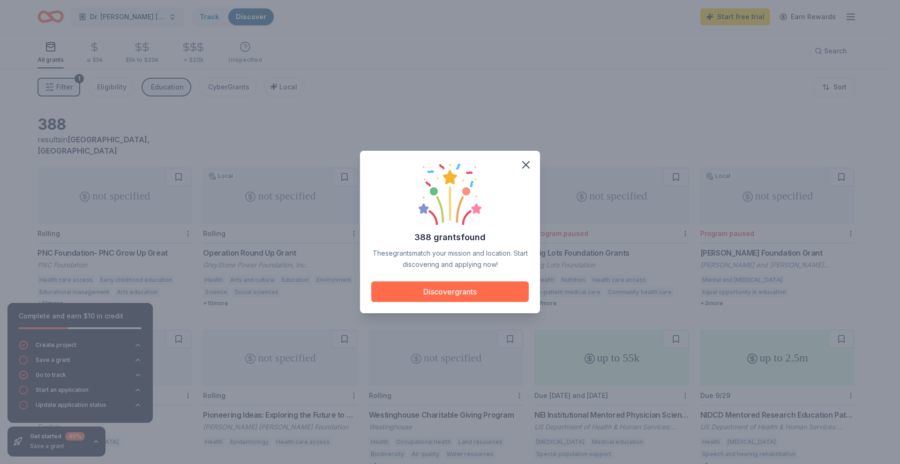
click at [461, 290] on button "Discover grants" at bounding box center [449, 292] width 157 height 21
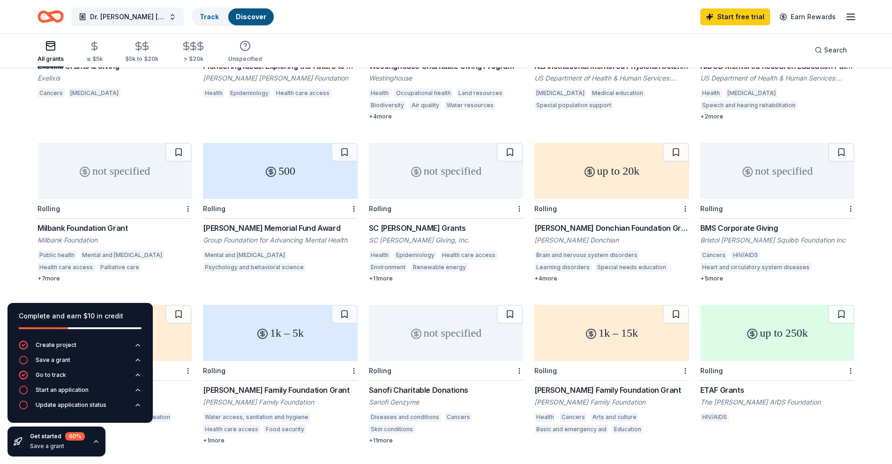
scroll to position [351, 0]
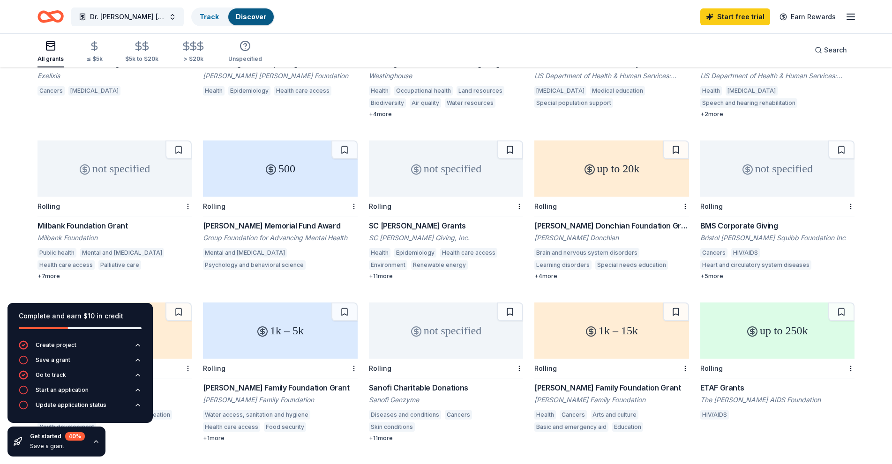
click at [122, 220] on div "Milbank Foundation Grant" at bounding box center [114, 225] width 154 height 11
click at [421, 321] on div "not specified" at bounding box center [446, 331] width 154 height 56
click at [641, 220] on div "Alma Gibbs Donchian Foundation Grants" at bounding box center [611, 225] width 154 height 11
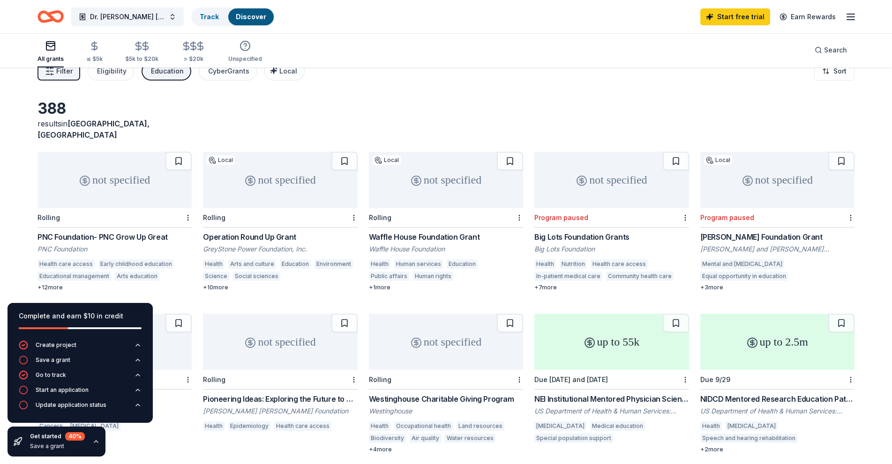
scroll to position [0, 0]
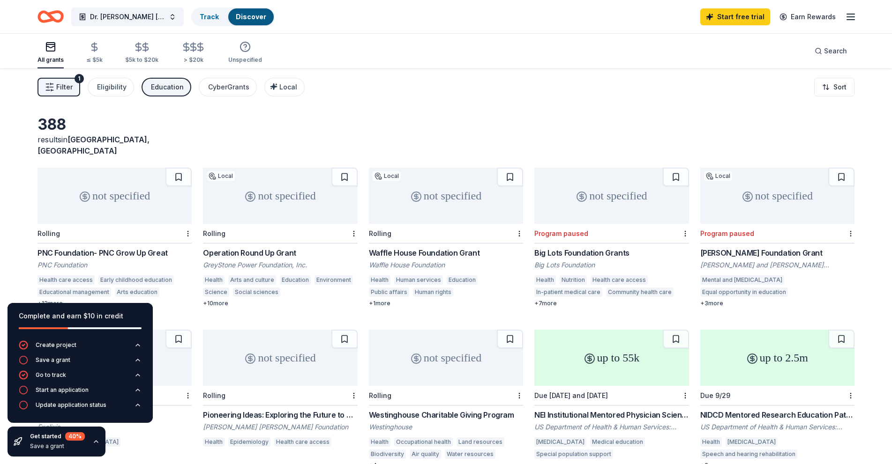
click at [624, 183] on div "not specified" at bounding box center [611, 196] width 154 height 56
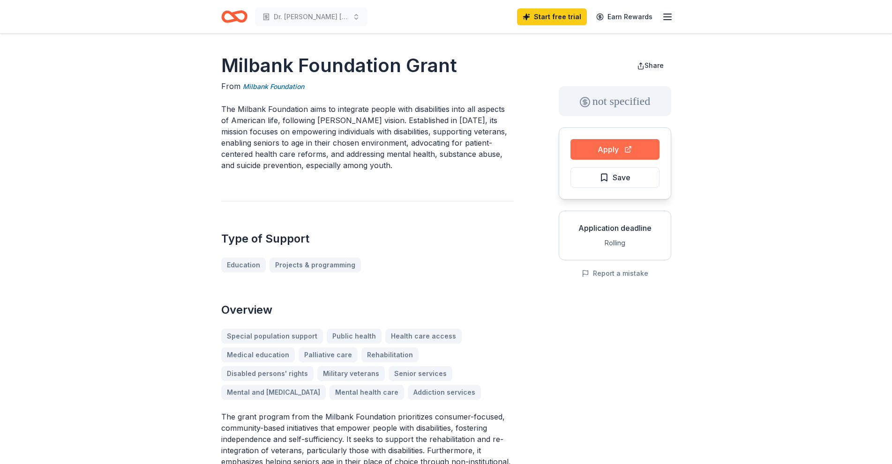
click at [593, 146] on button "Apply" at bounding box center [614, 149] width 89 height 21
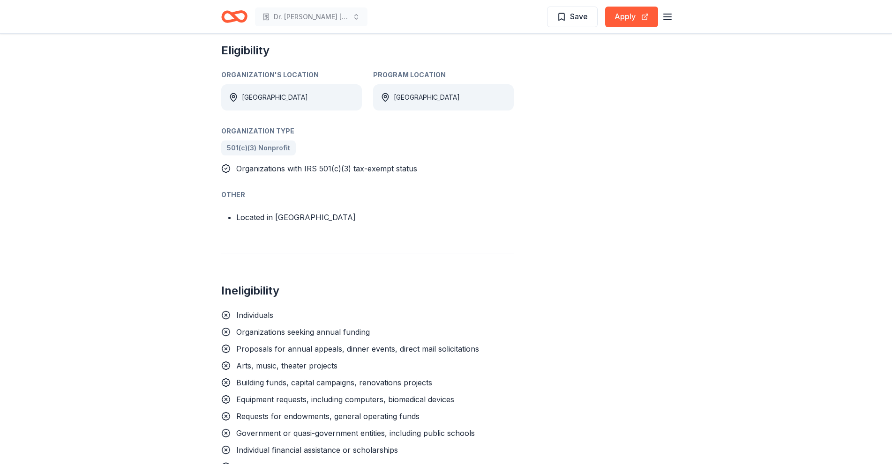
scroll to position [531, 0]
click at [888, 230] on div "Milbank Foundation Grant From Milbank Foundation The Milbank Foundation aims to…" at bounding box center [446, 204] width 892 height 1404
drag, startPoint x: 888, startPoint y: 176, endPoint x: 888, endPoint y: 87, distance: 88.6
click at [888, 87] on div "Milbank Foundation Grant From Milbank Foundation The Milbank Foundation aims to…" at bounding box center [446, 204] width 892 height 1404
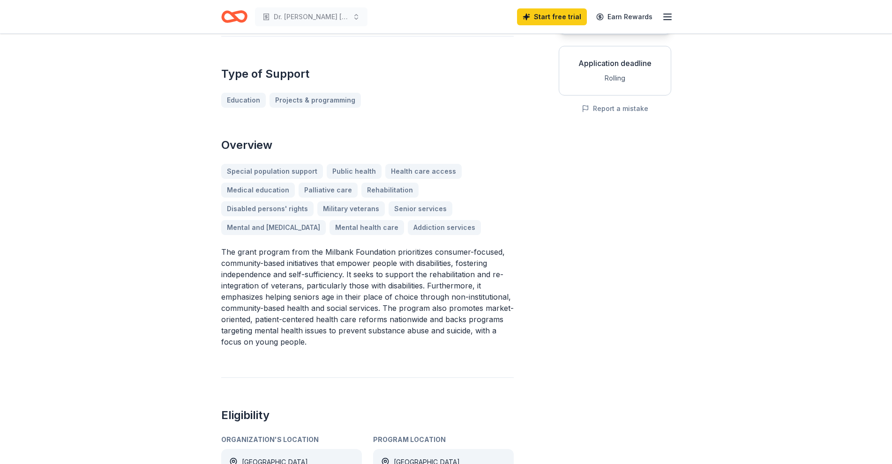
scroll to position [0, 0]
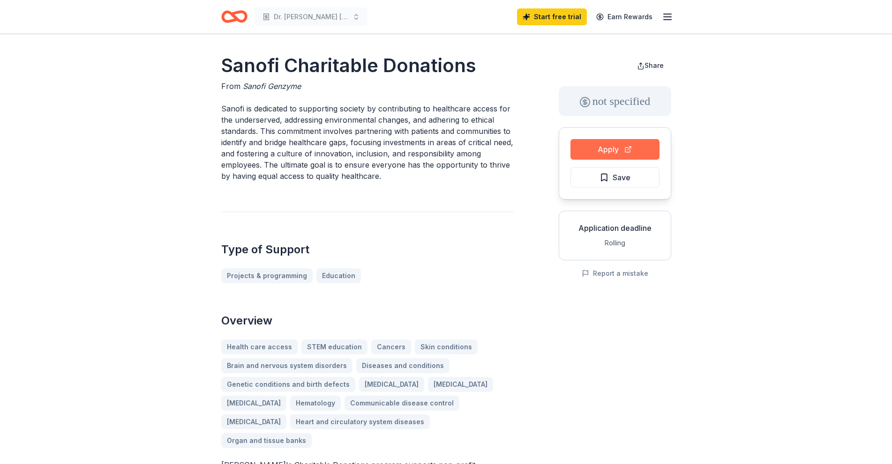
click at [614, 149] on button "Apply" at bounding box center [614, 149] width 89 height 21
